Goal: Transaction & Acquisition: Purchase product/service

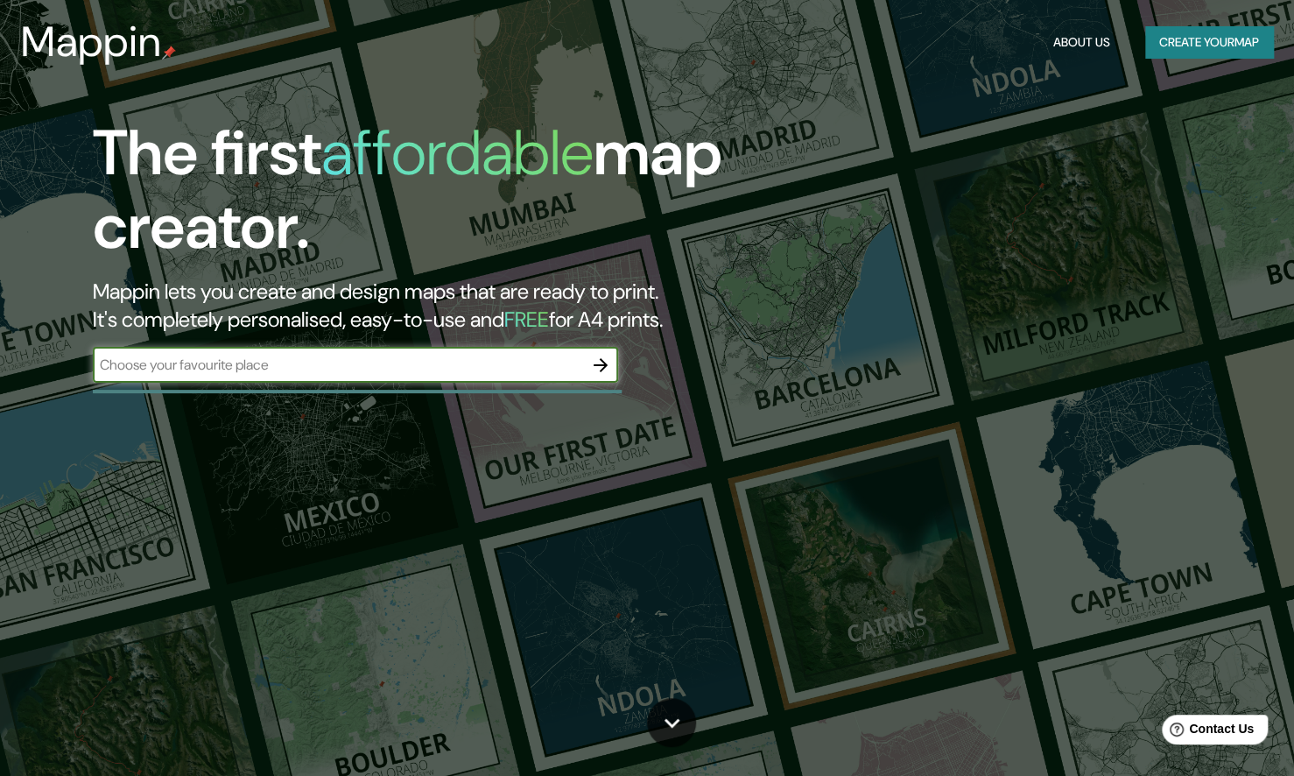
click at [398, 367] on input "text" at bounding box center [338, 365] width 490 height 20
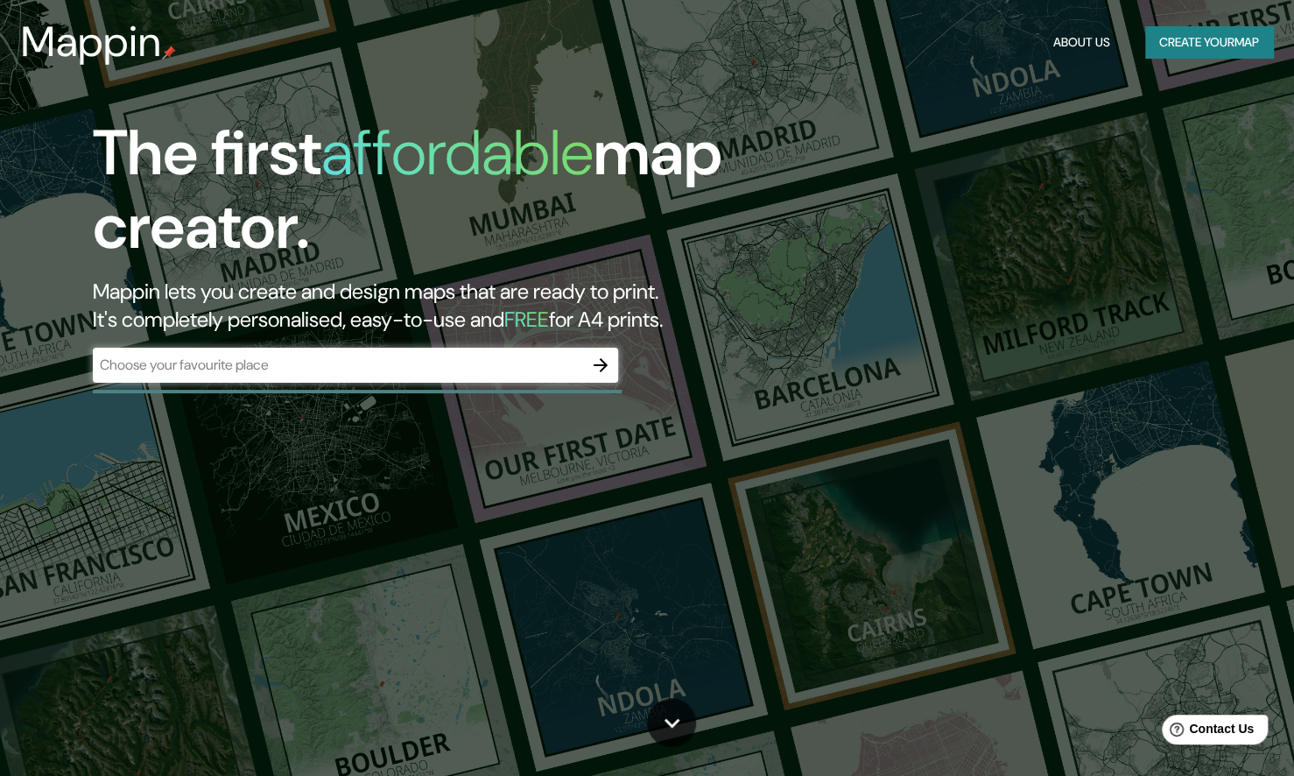
click at [278, 357] on input "text" at bounding box center [338, 365] width 490 height 20
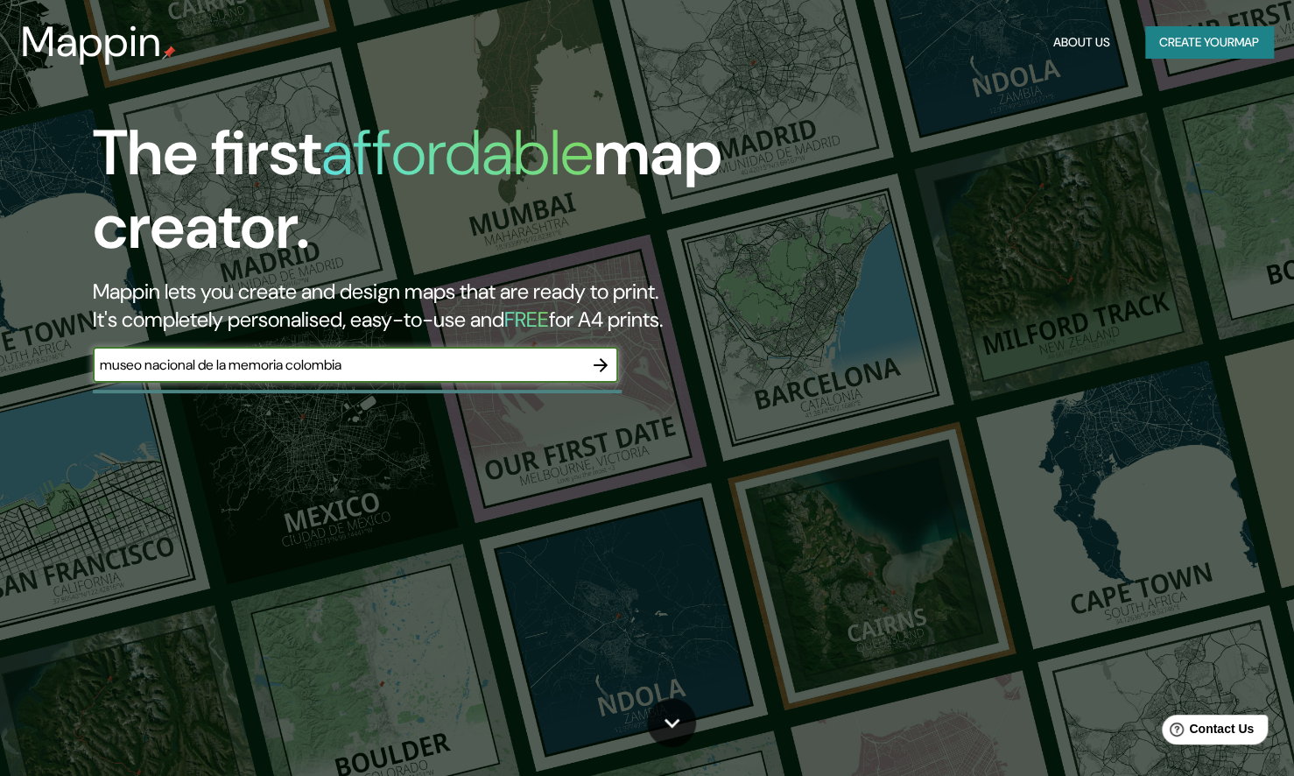
type input "museo nacional de la memoria colombia"
click at [596, 362] on icon "button" at bounding box center [600, 365] width 21 height 21
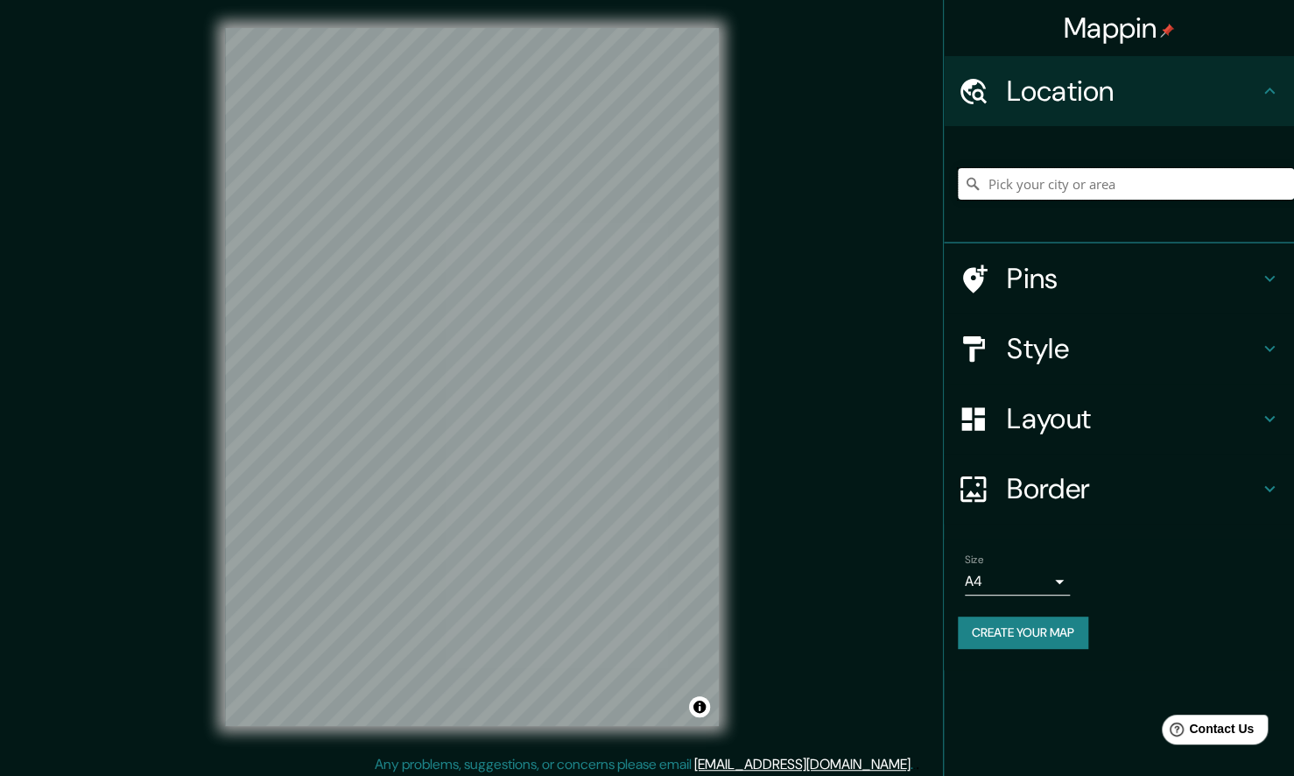
click at [1058, 190] on input "Pick your city or area" at bounding box center [1126, 184] width 336 height 32
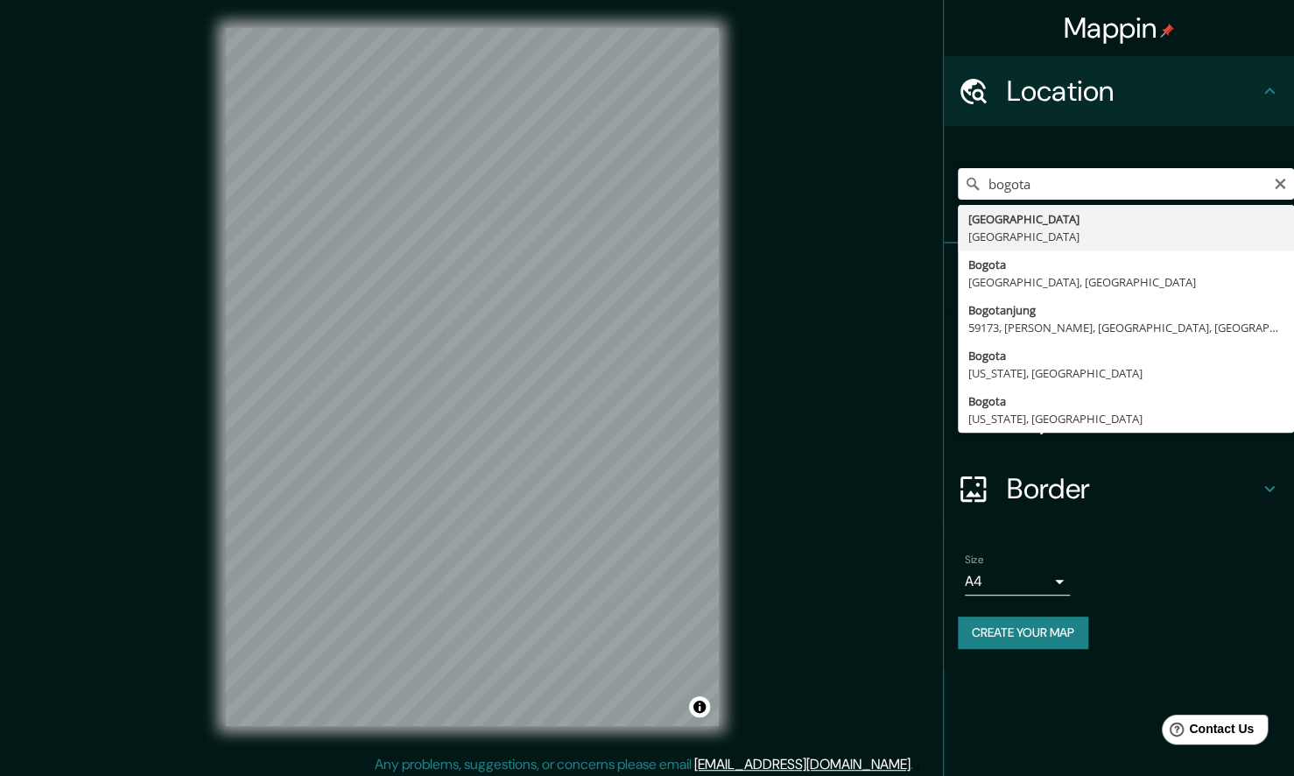
type input "[GEOGRAPHIC_DATA], [GEOGRAPHIC_DATA]"
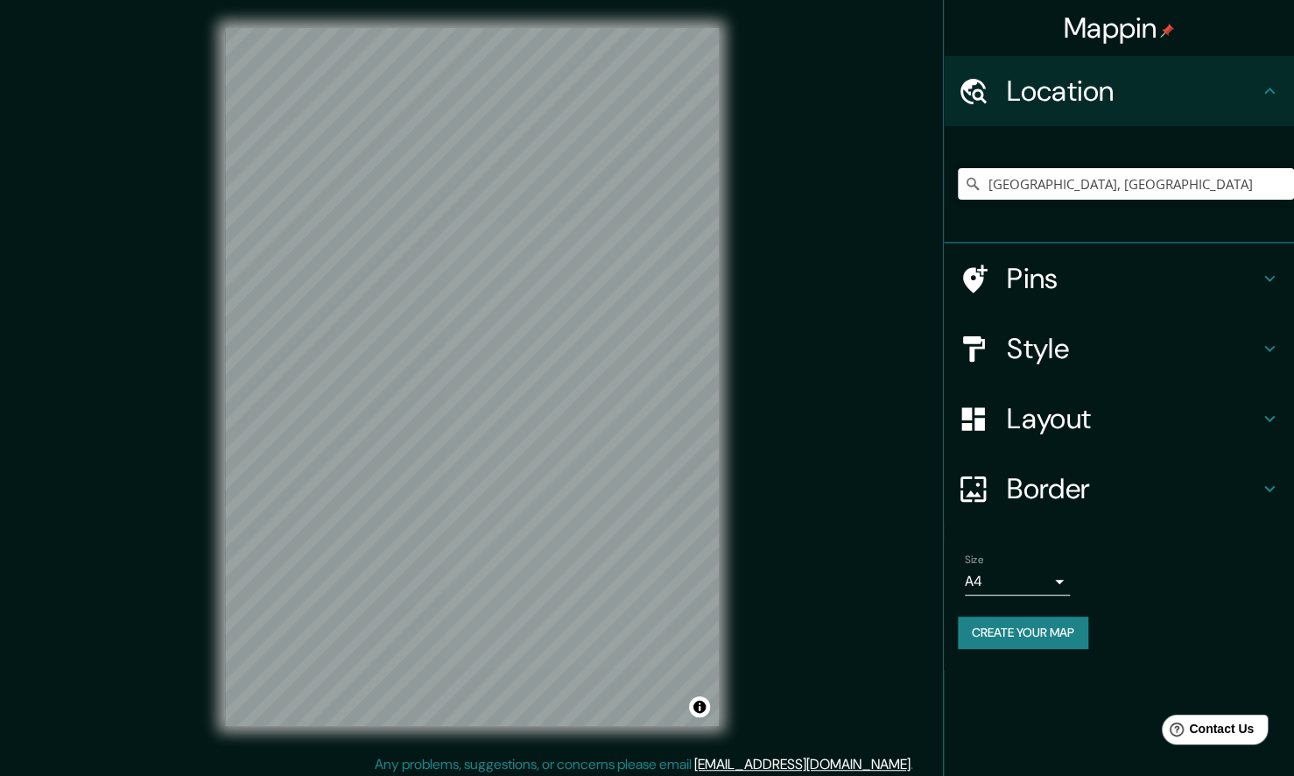
click at [1002, 587] on body "Mappin Location [GEOGRAPHIC_DATA], [GEOGRAPHIC_DATA] Pins Style Layout Border C…" at bounding box center [647, 388] width 1294 height 776
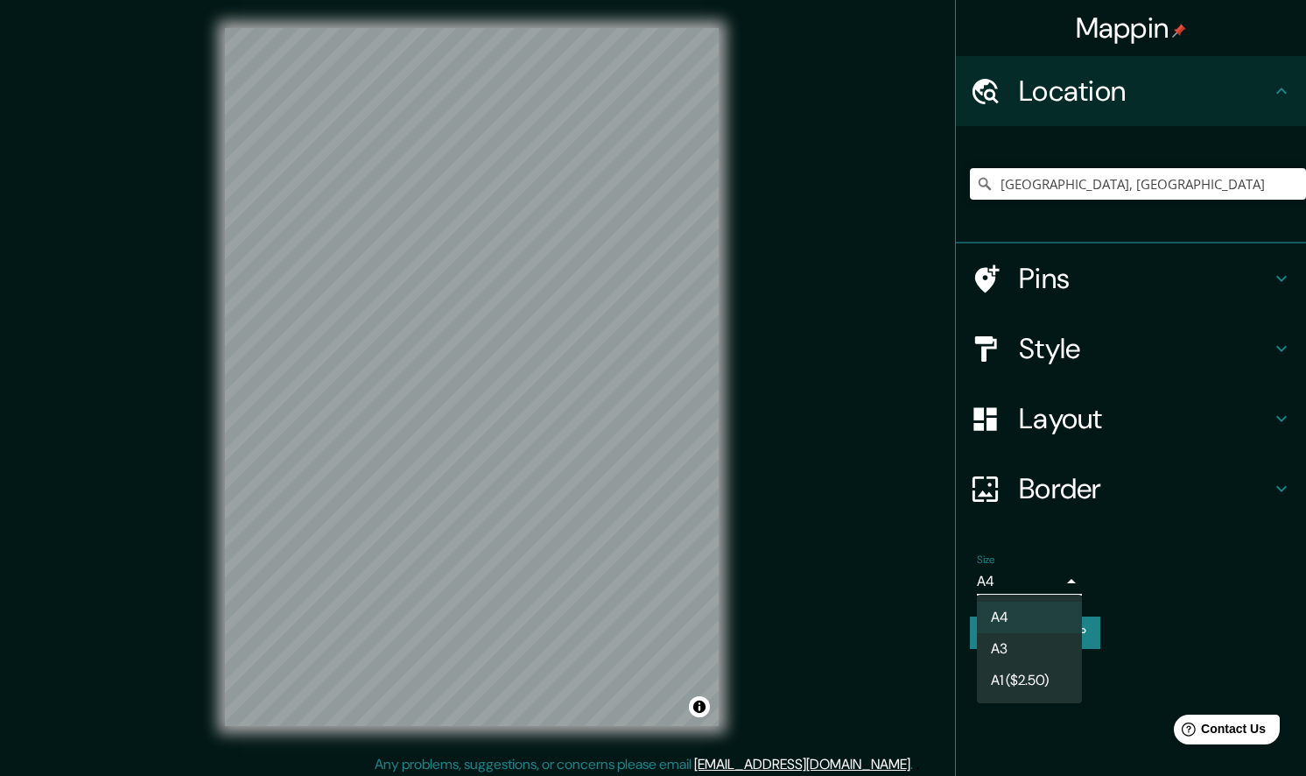
click at [1002, 587] on div at bounding box center [653, 388] width 1306 height 776
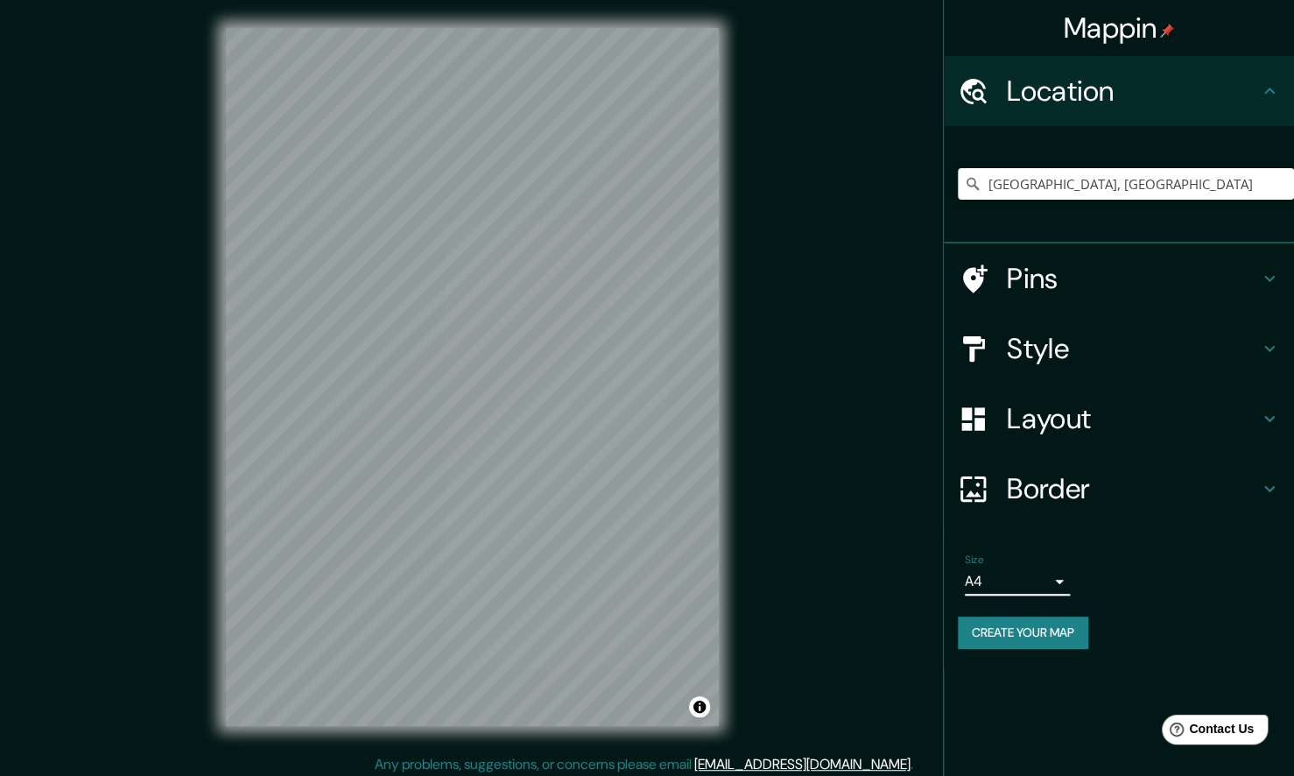
click at [1047, 285] on h4 "Pins" at bounding box center [1133, 278] width 252 height 35
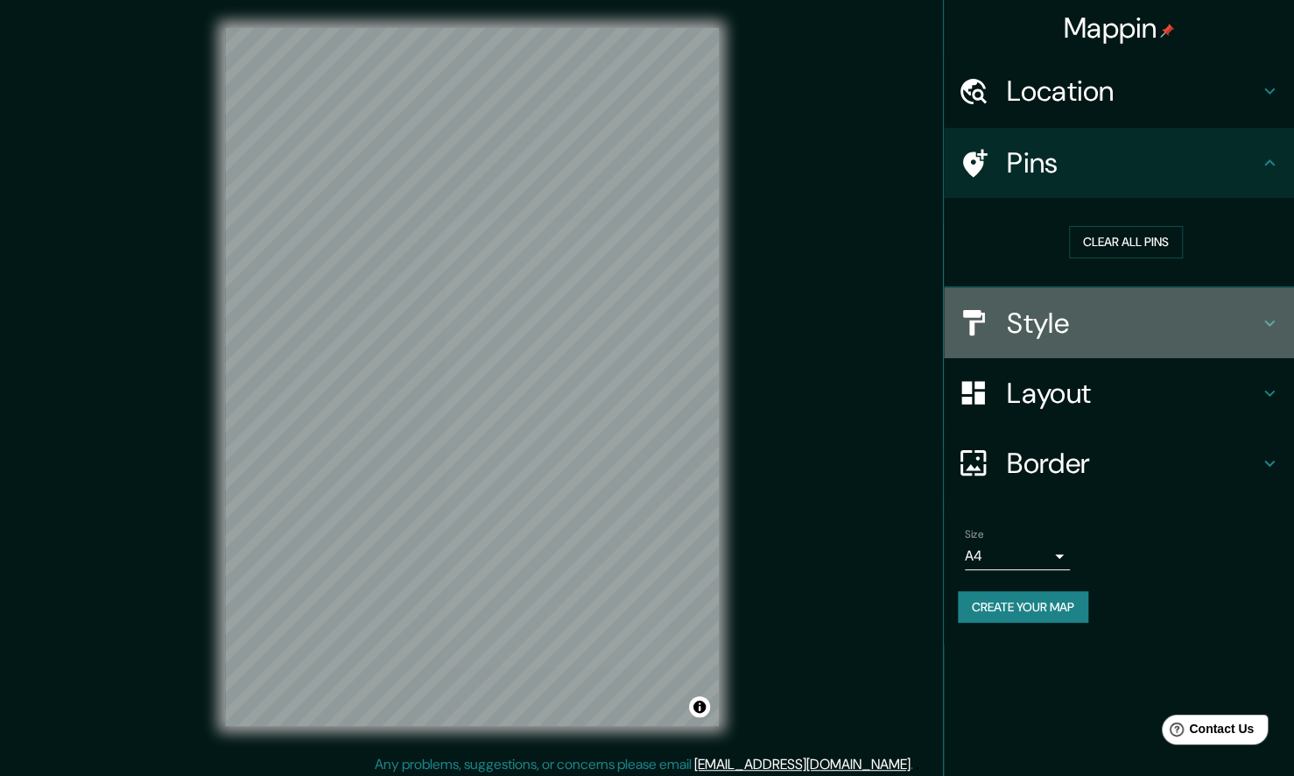
click at [1100, 328] on h4 "Style" at bounding box center [1133, 323] width 252 height 35
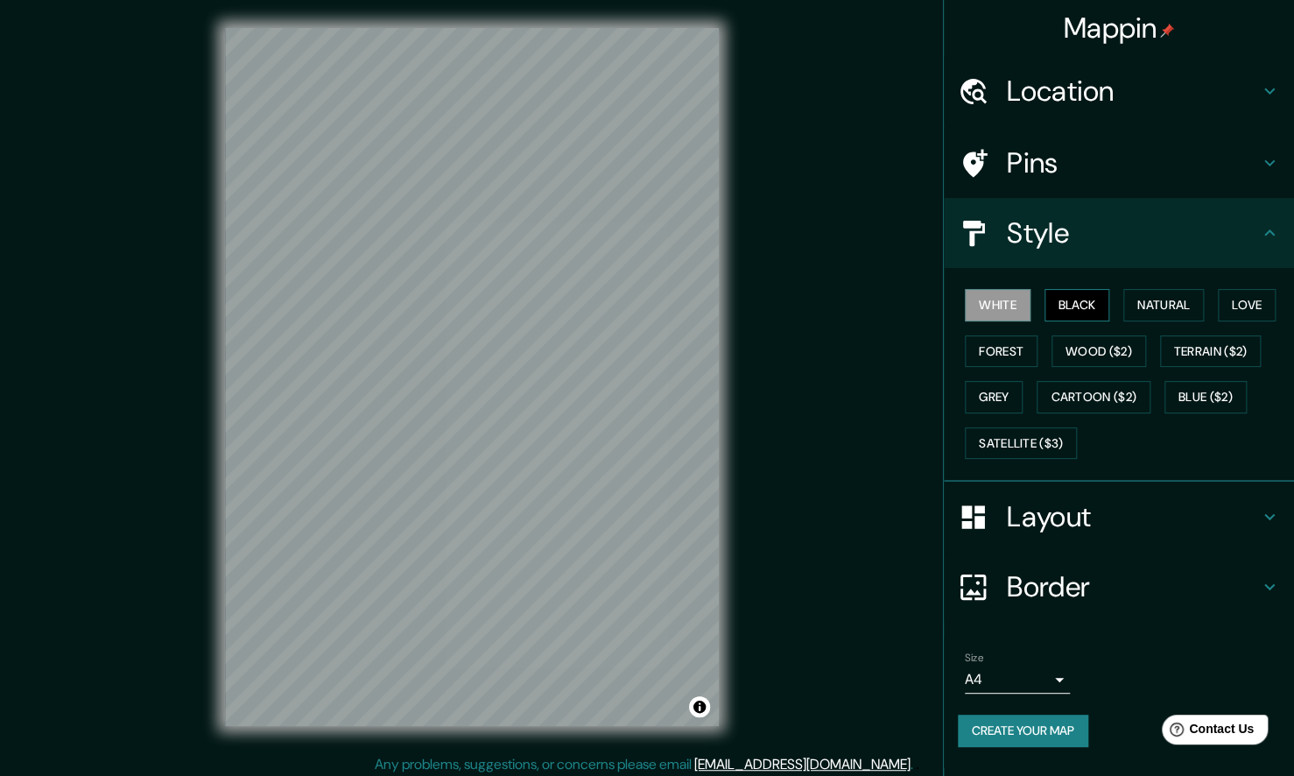
click at [1083, 296] on button "Black" at bounding box center [1078, 305] width 66 height 32
click at [1137, 306] on button "Natural" at bounding box center [1163, 305] width 81 height 32
click at [1249, 309] on button "Love" at bounding box center [1247, 305] width 58 height 32
click at [1005, 349] on button "Forest" at bounding box center [1001, 351] width 73 height 32
click at [1101, 349] on button "Wood ($2)" at bounding box center [1099, 351] width 95 height 32
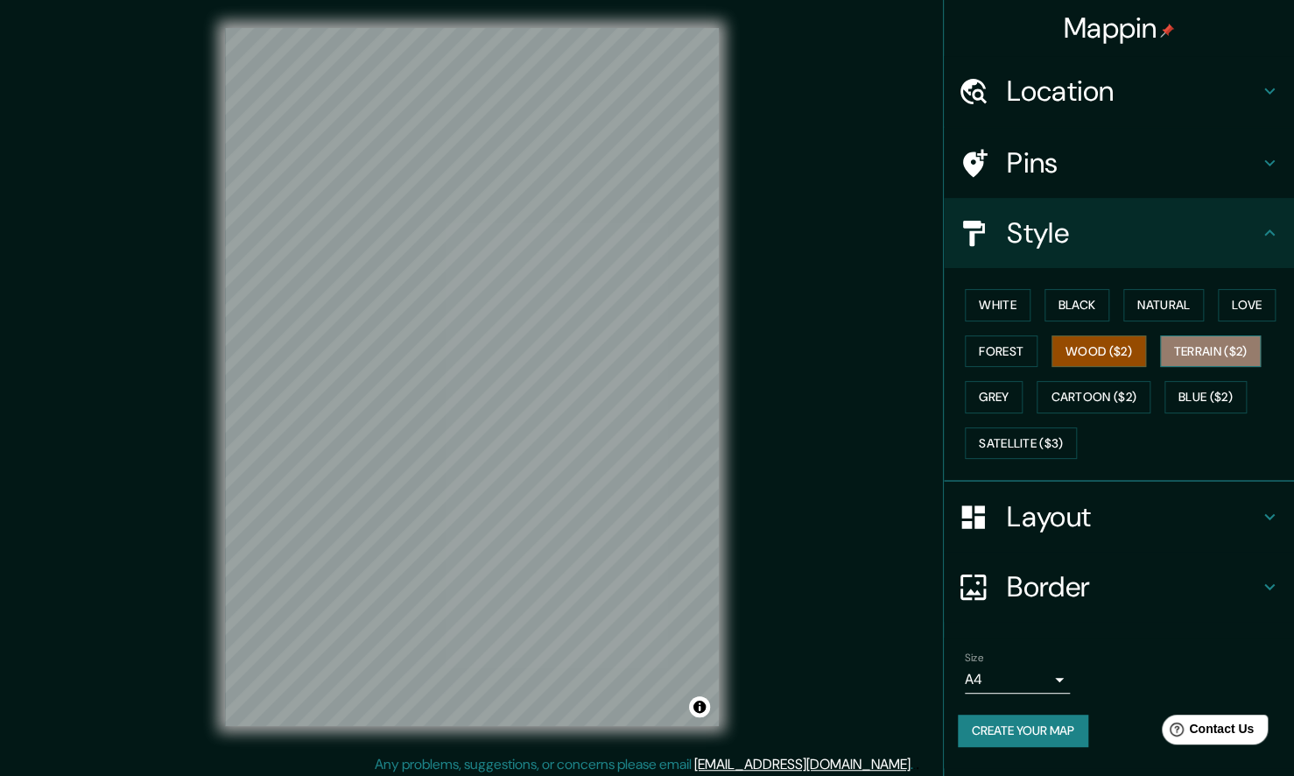
click at [1199, 349] on button "Terrain ($2)" at bounding box center [1211, 351] width 102 height 32
click at [1002, 409] on button "Grey" at bounding box center [994, 397] width 58 height 32
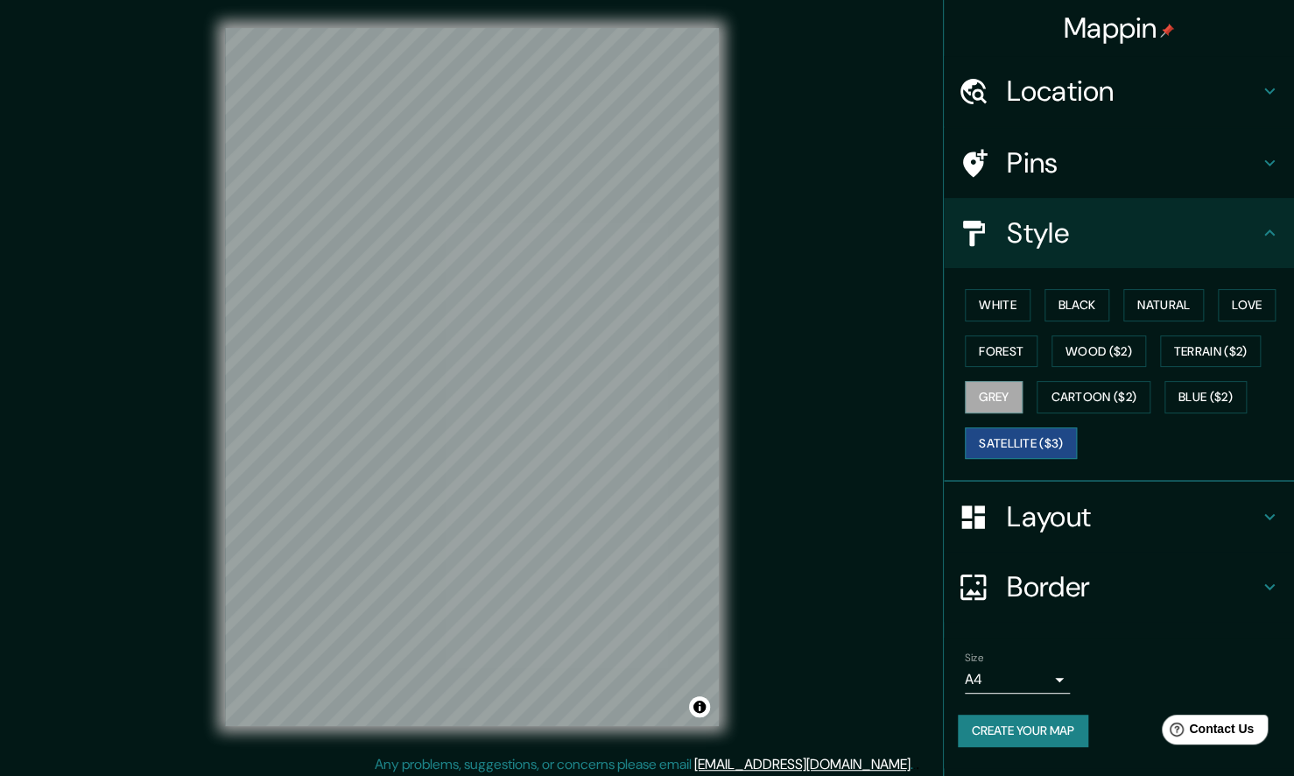
click at [1024, 454] on button "Satellite ($3)" at bounding box center [1021, 443] width 112 height 32
click at [1155, 440] on div "White Black Natural Love Forest Wood ($2) Terrain ($2) Grey Cartoon ($2) Blue (…" at bounding box center [1126, 374] width 336 height 184
click at [1187, 395] on button "Blue ($2)" at bounding box center [1206, 397] width 82 height 32
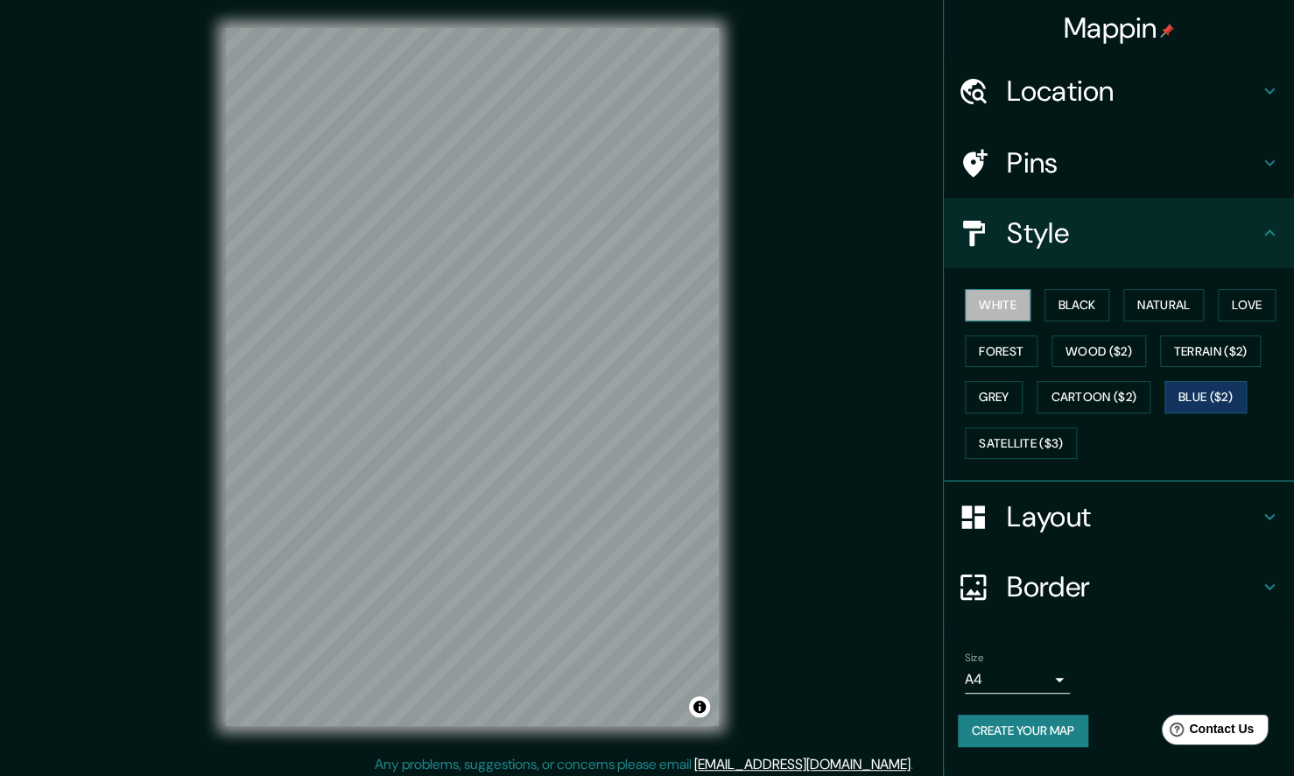
click at [993, 306] on button "White" at bounding box center [998, 305] width 66 height 32
click at [1082, 593] on h4 "Border" at bounding box center [1133, 586] width 252 height 35
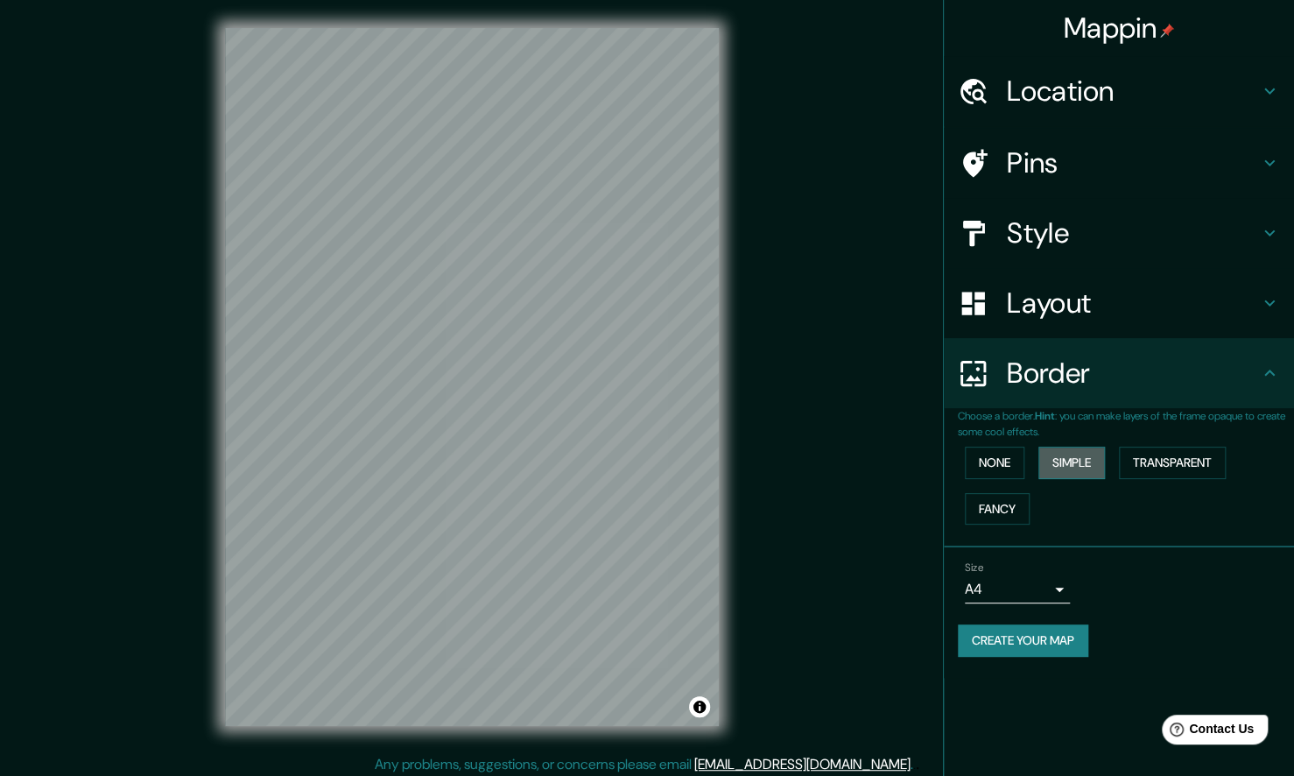
click at [1077, 467] on button "Simple" at bounding box center [1071, 463] width 67 height 32
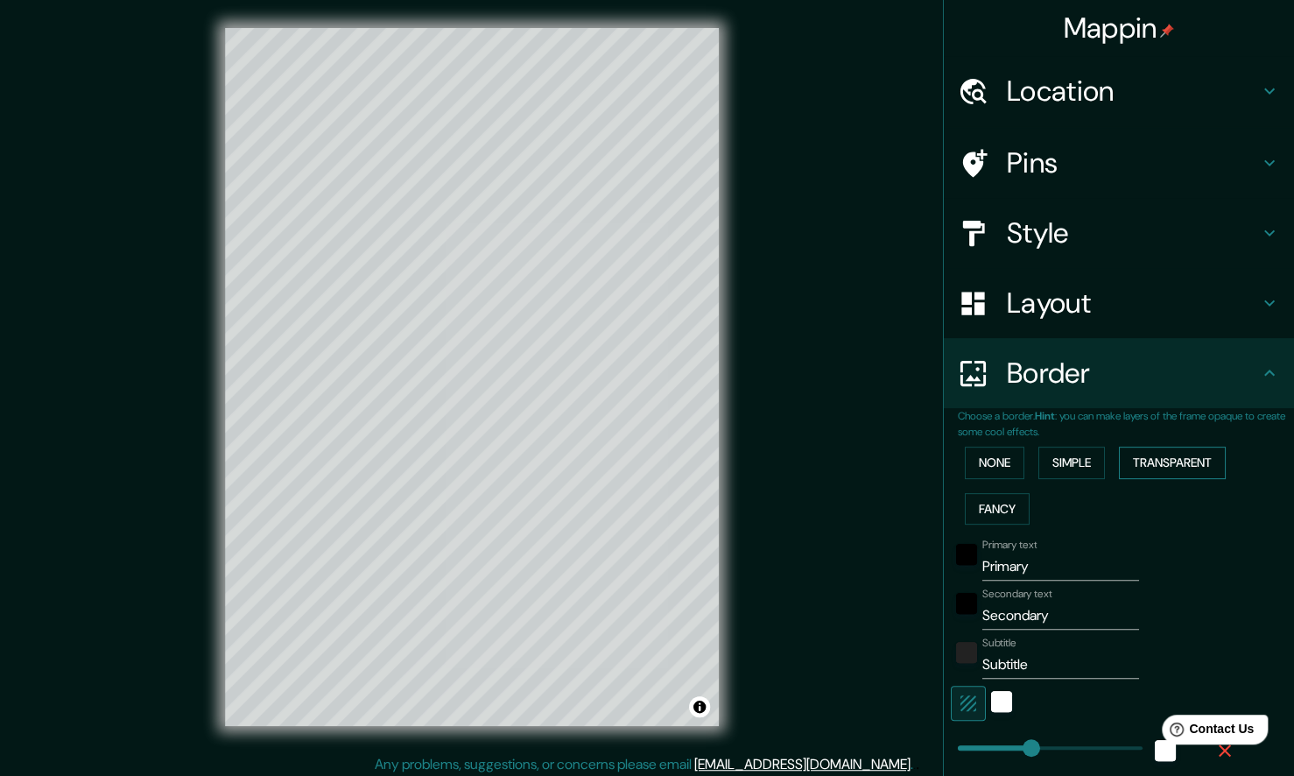
click at [1168, 451] on button "Transparent" at bounding box center [1172, 463] width 107 height 32
click at [979, 521] on button "Fancy" at bounding box center [997, 509] width 65 height 32
click at [972, 475] on button "None" at bounding box center [995, 463] width 60 height 32
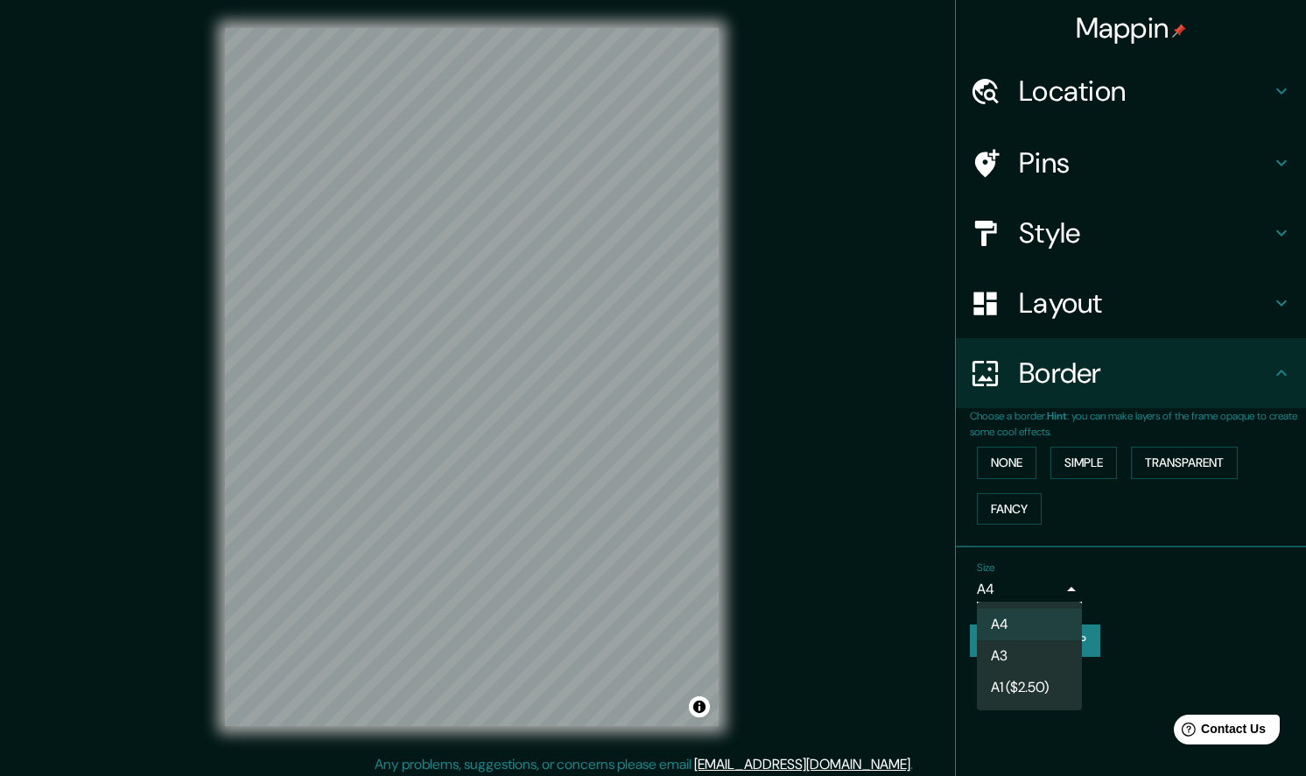
click at [1023, 594] on body "Mappin Location [GEOGRAPHIC_DATA], [GEOGRAPHIC_DATA] Pins Style Layout Border C…" at bounding box center [653, 388] width 1306 height 776
click at [1023, 594] on div at bounding box center [653, 388] width 1306 height 776
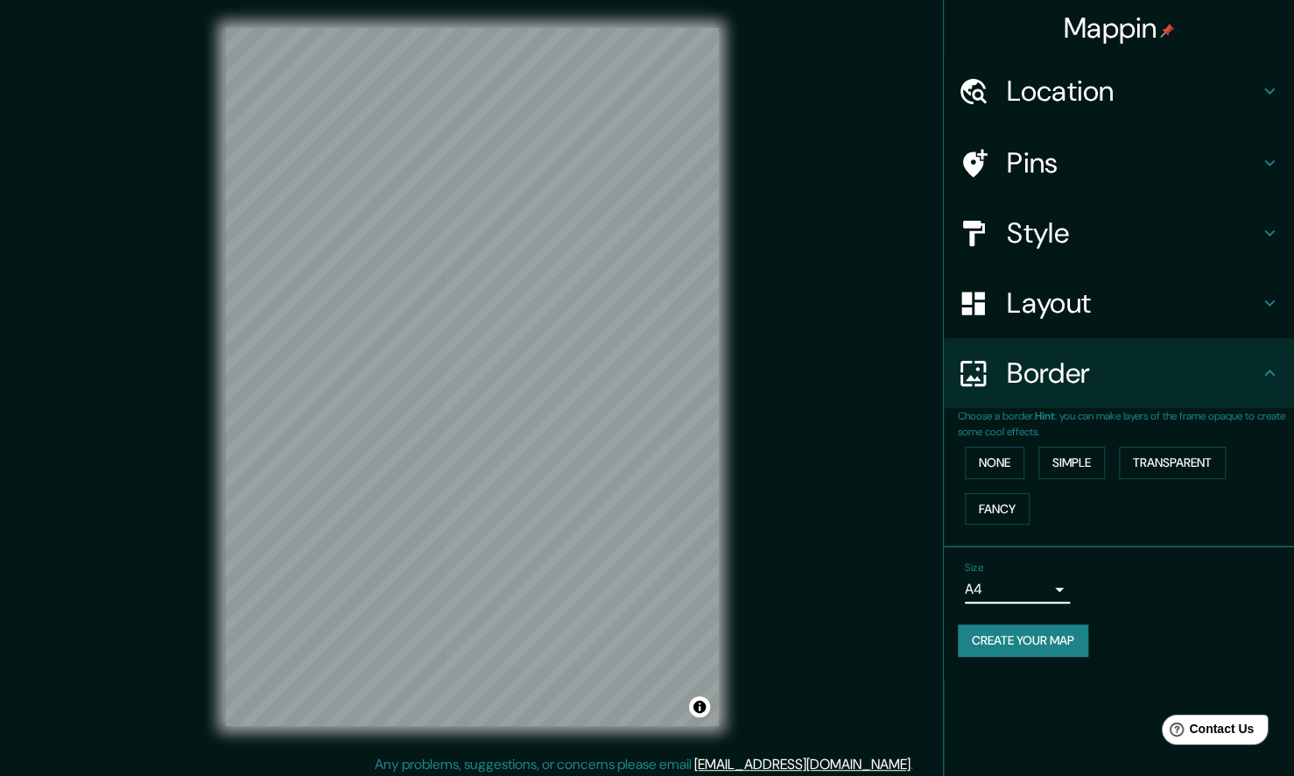
click at [1035, 298] on h4 "Layout" at bounding box center [1133, 302] width 252 height 35
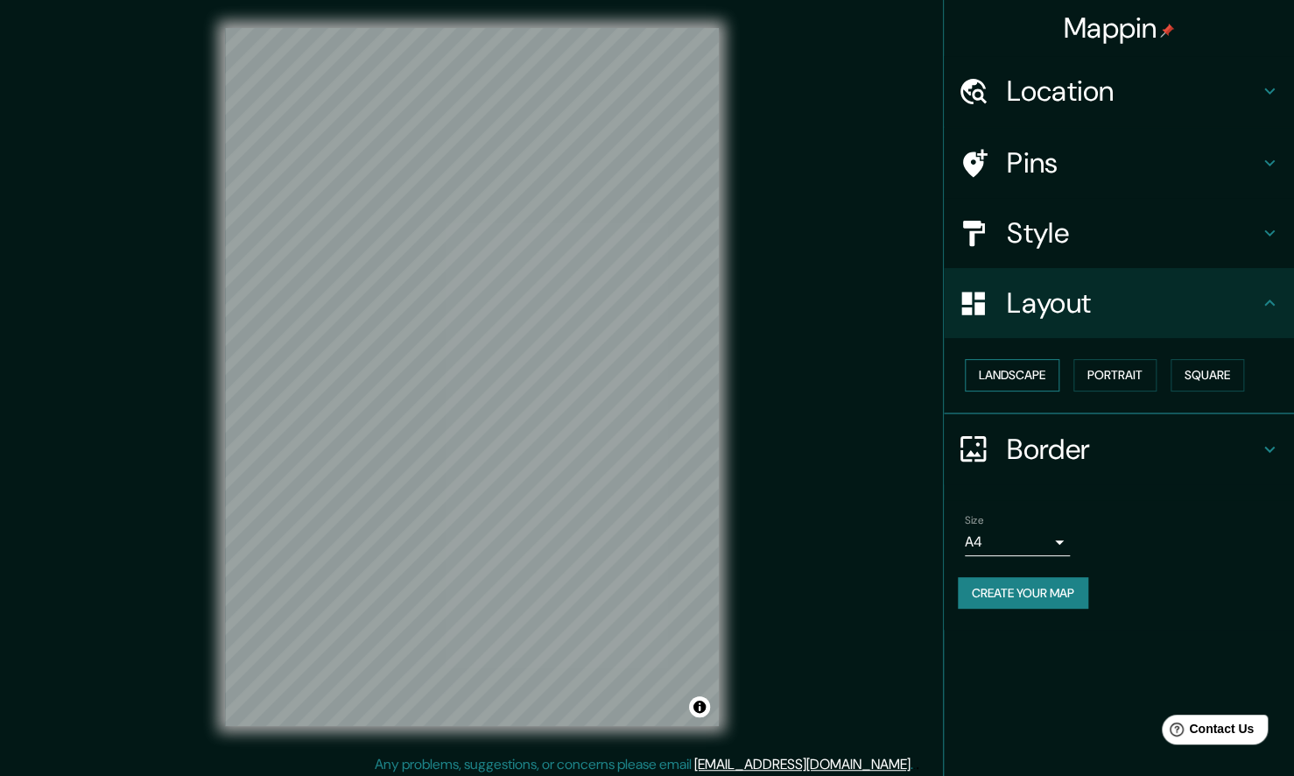
click at [1044, 387] on button "Landscape" at bounding box center [1012, 375] width 95 height 32
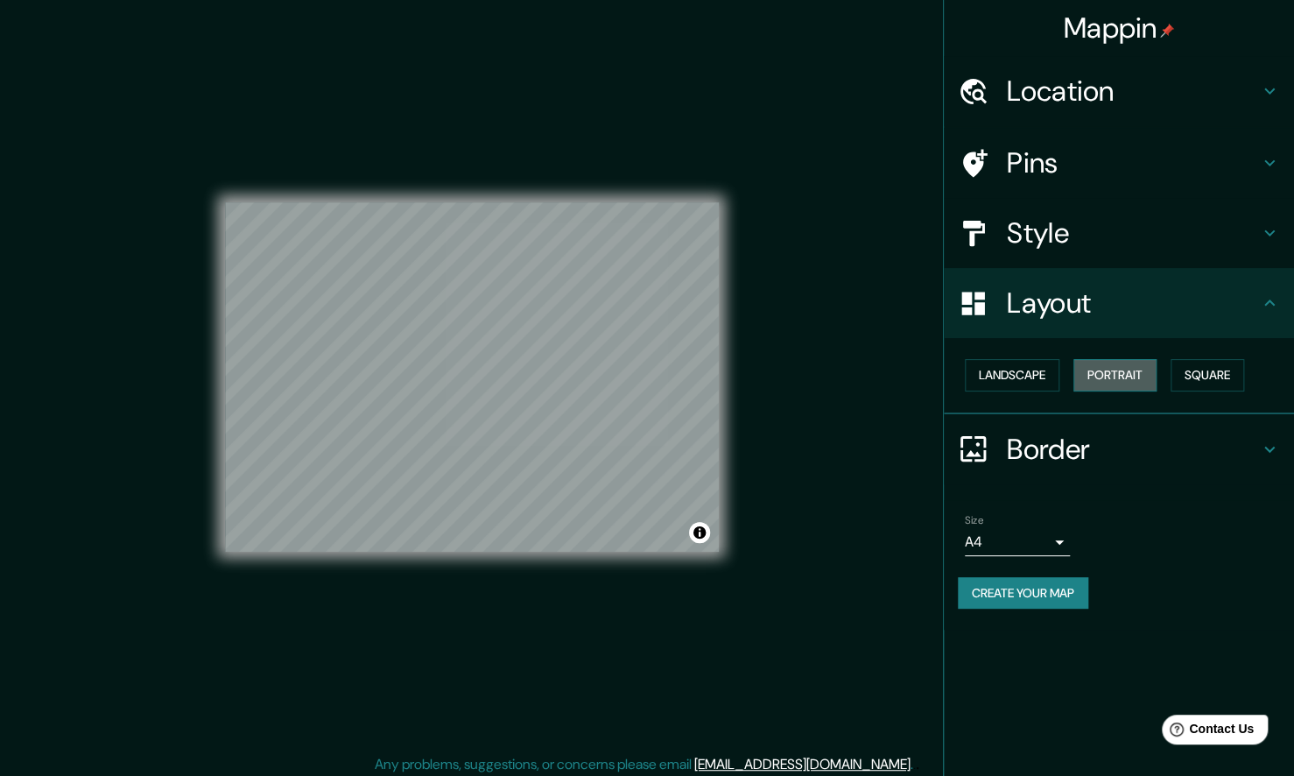
click at [1122, 377] on button "Portrait" at bounding box center [1114, 375] width 83 height 32
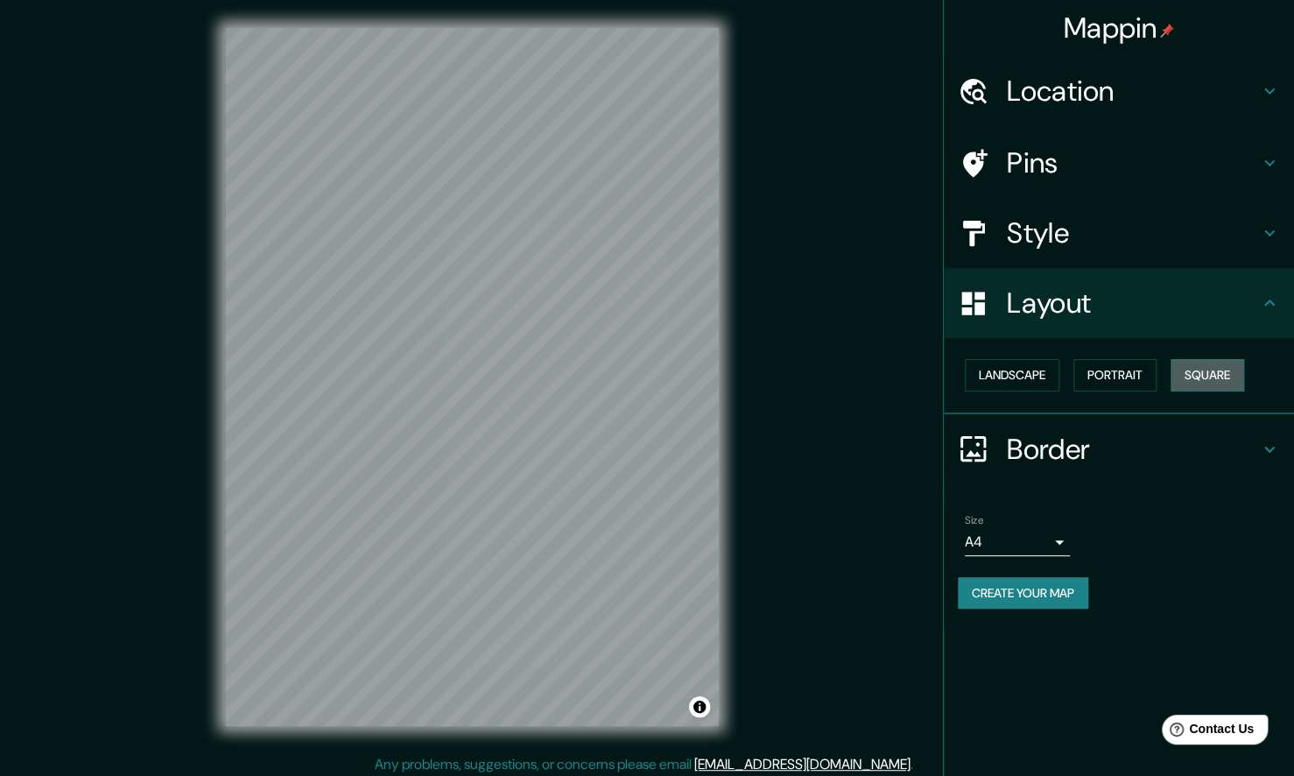
click at [1222, 386] on button "Square" at bounding box center [1208, 375] width 74 height 32
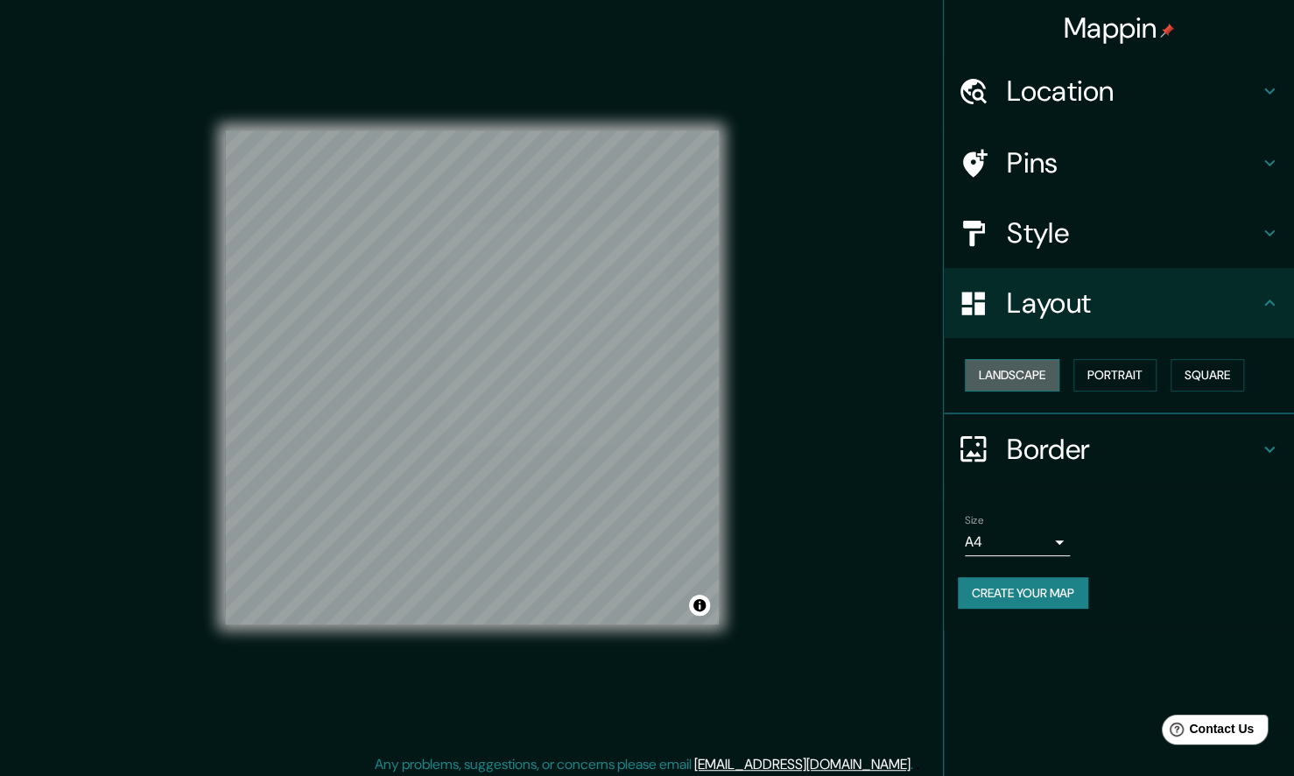
click at [1025, 389] on button "Landscape" at bounding box center [1012, 375] width 95 height 32
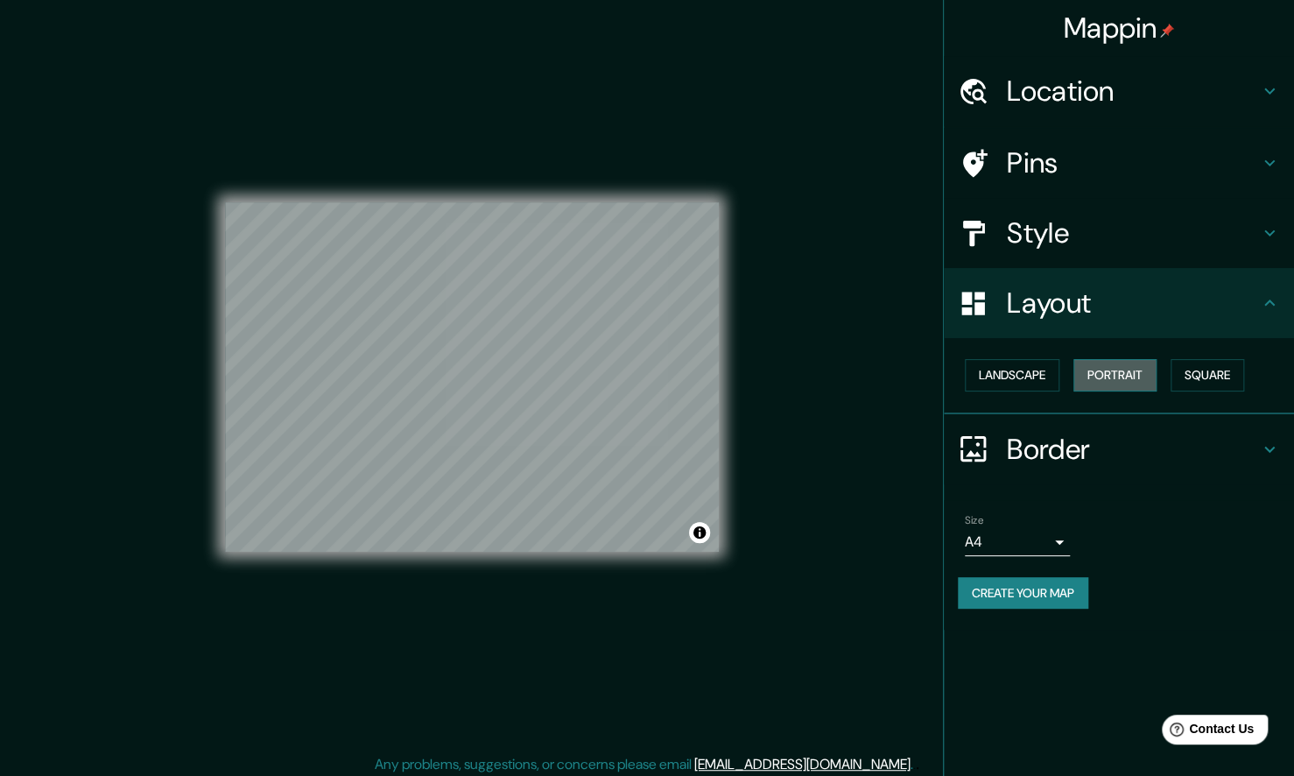
click at [1107, 388] on button "Portrait" at bounding box center [1114, 375] width 83 height 32
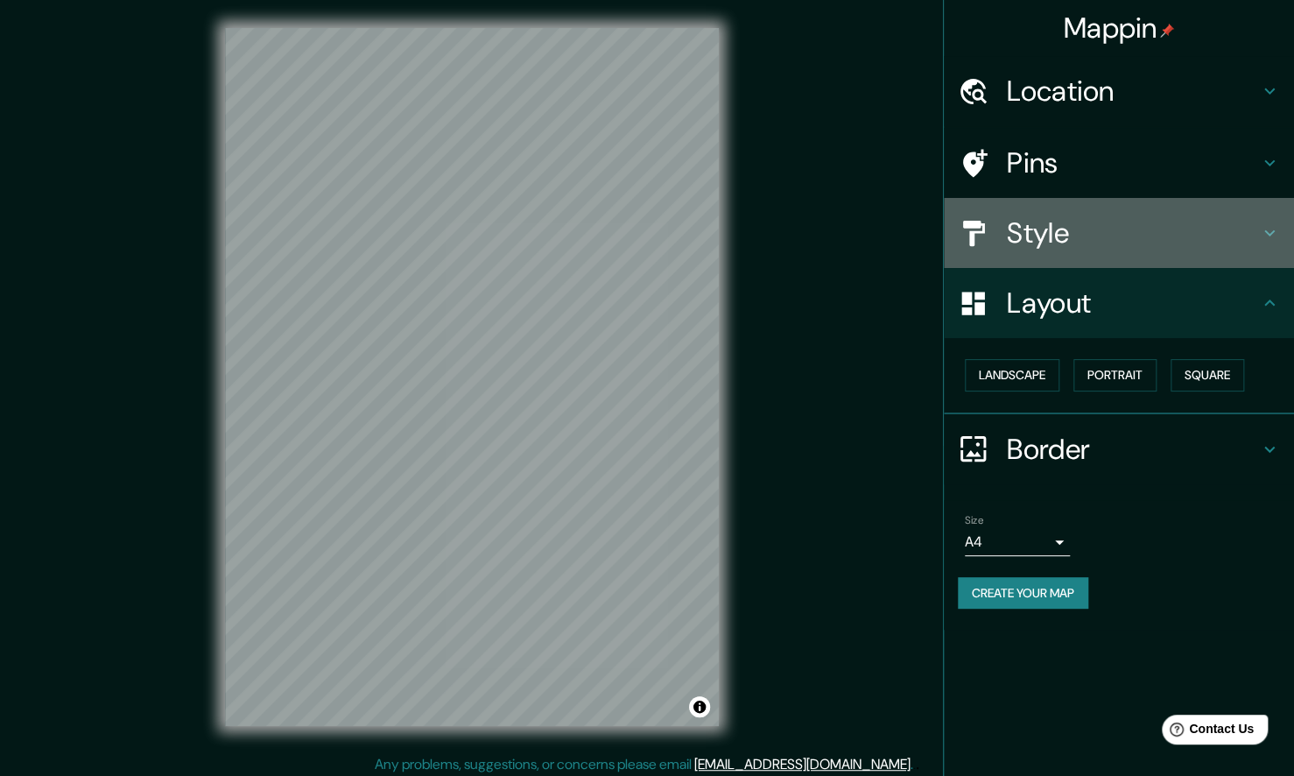
click at [1057, 245] on h4 "Style" at bounding box center [1133, 232] width 252 height 35
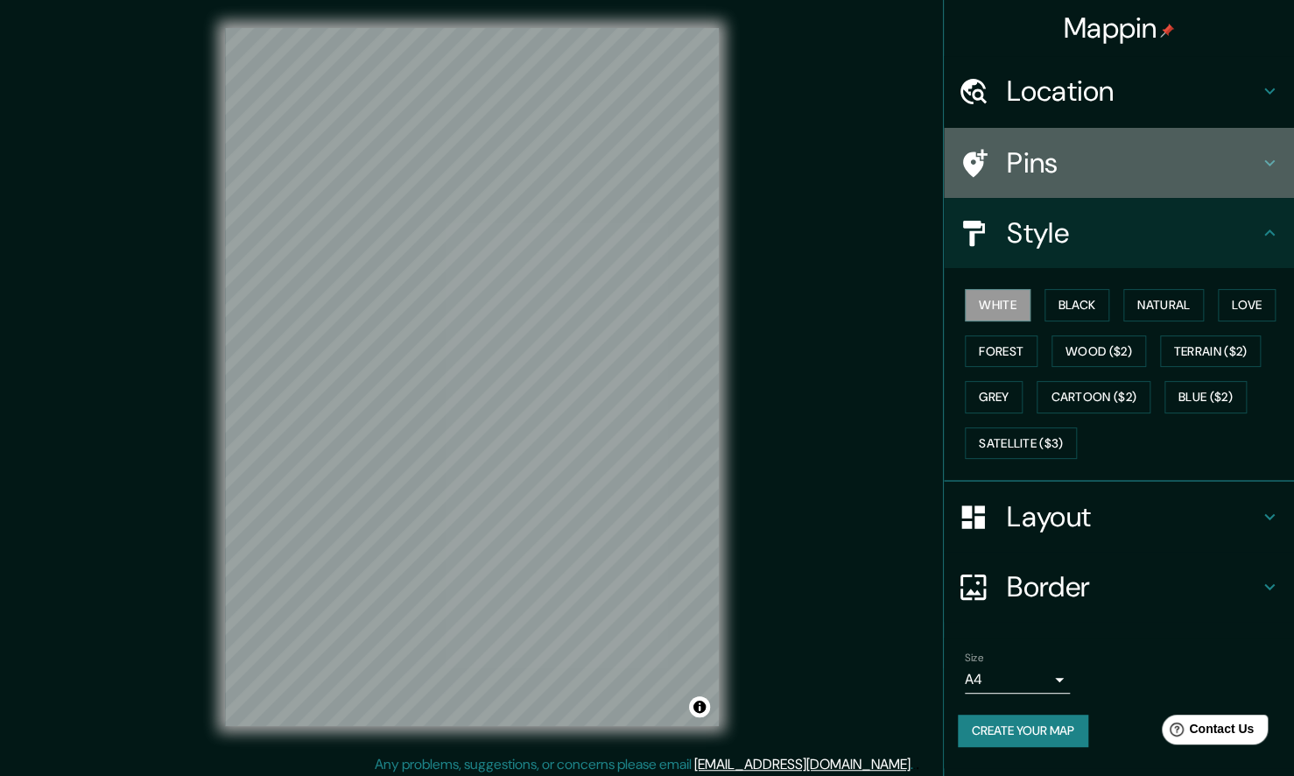
click at [1034, 179] on h4 "Pins" at bounding box center [1133, 162] width 252 height 35
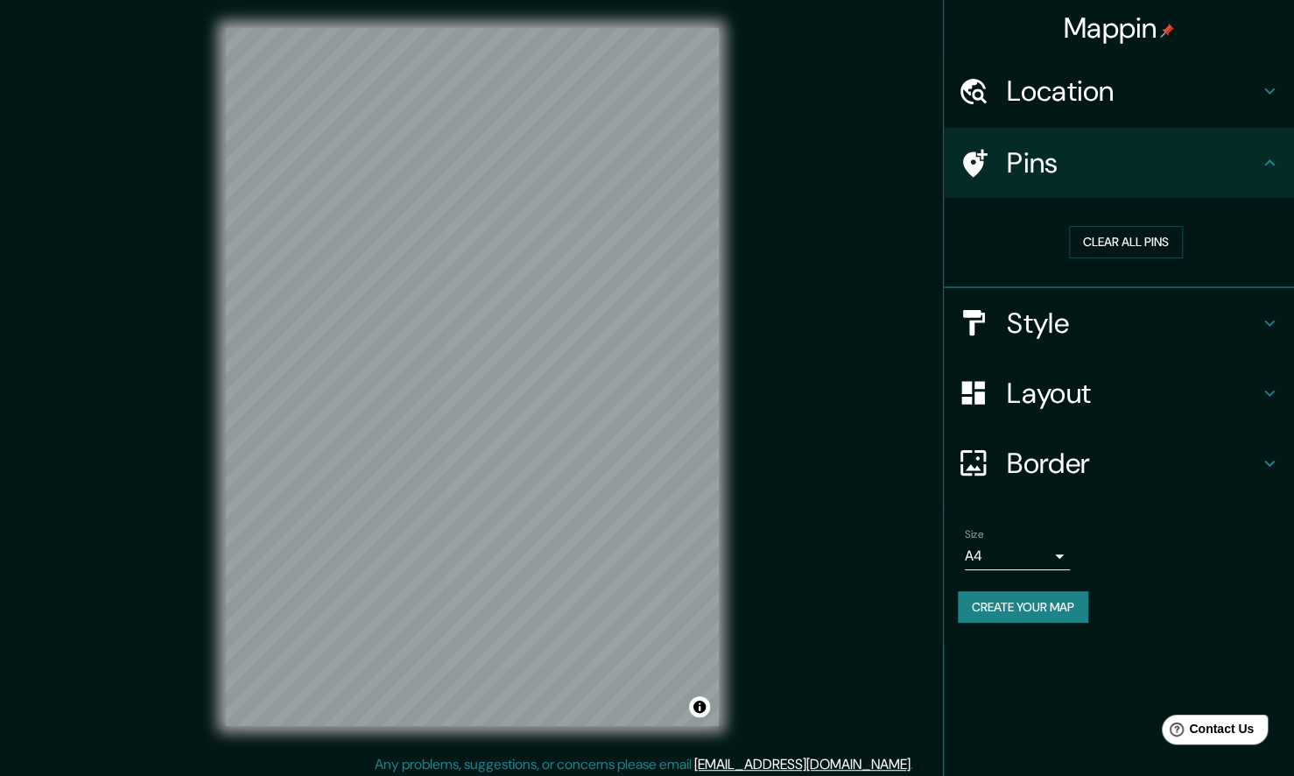
click at [1064, 86] on h4 "Location" at bounding box center [1133, 91] width 252 height 35
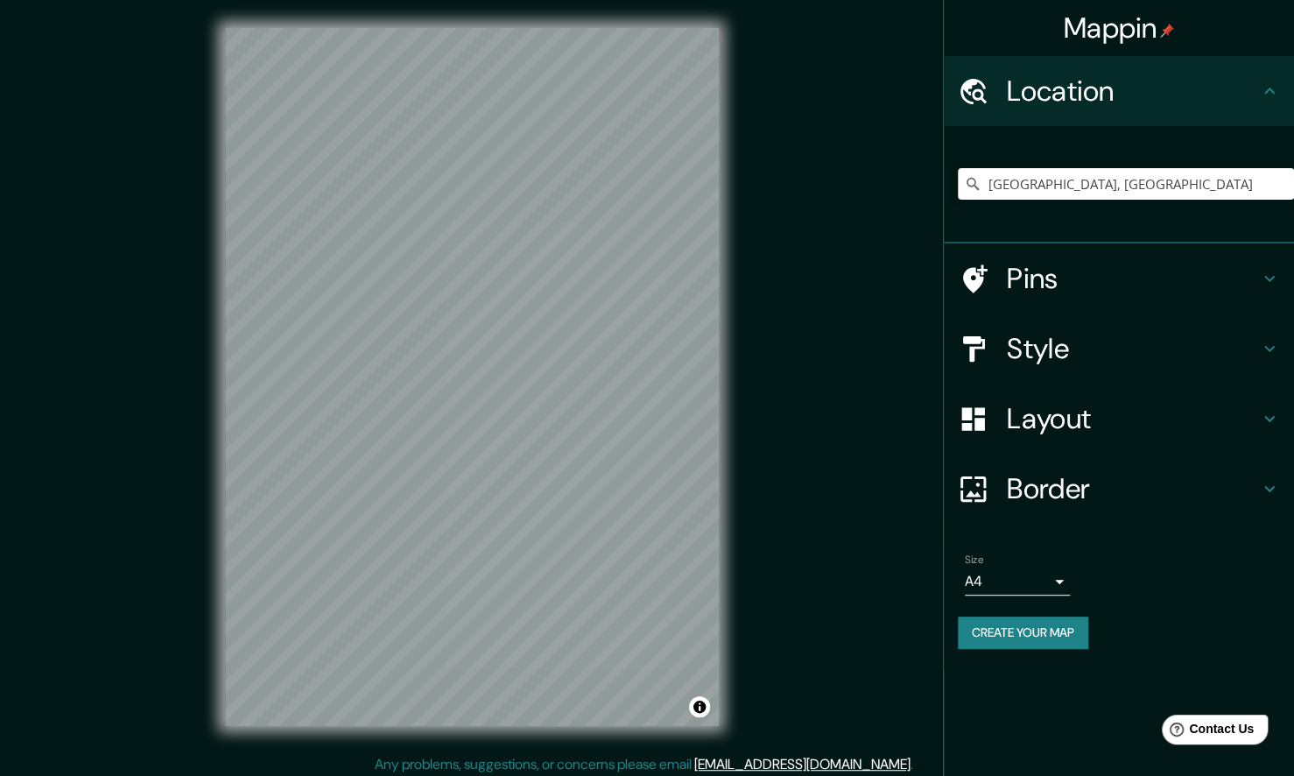
click at [1064, 86] on h4 "Location" at bounding box center [1133, 91] width 252 height 35
click at [1041, 644] on button "Create your map" at bounding box center [1023, 632] width 130 height 32
click at [1044, 634] on div "Create your map" at bounding box center [1119, 632] width 322 height 32
click at [1004, 626] on button "Create your map" at bounding box center [1023, 632] width 130 height 32
click at [1004, 627] on div "Create your map" at bounding box center [1119, 632] width 322 height 32
